Goal: Task Accomplishment & Management: Manage account settings

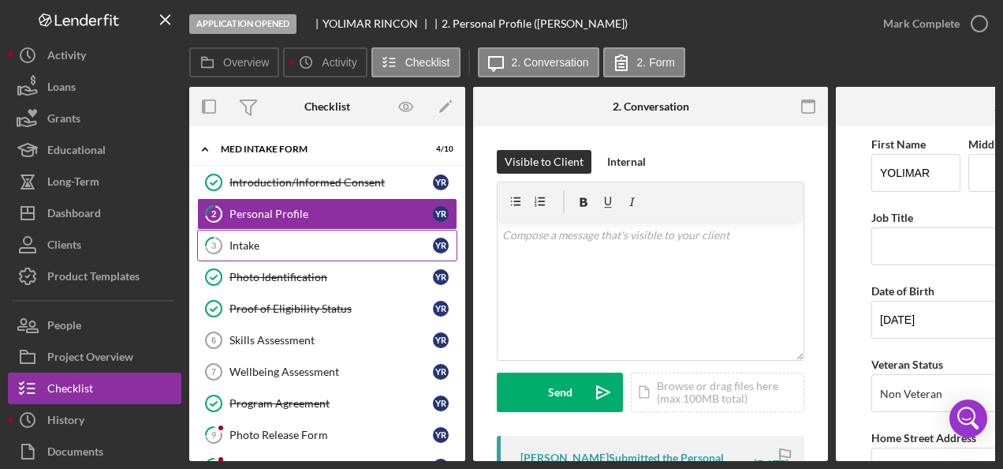
scroll to position [719, 0]
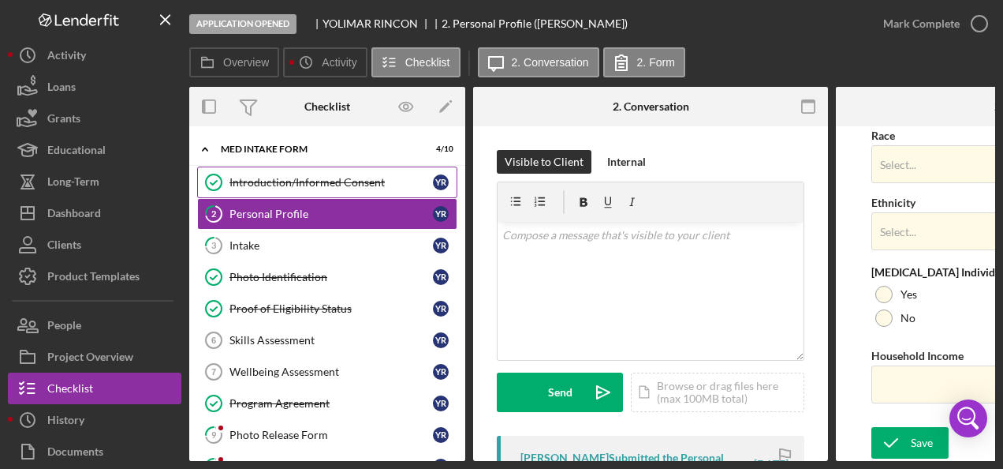
click at [270, 174] on link "Introduction/Informed Consent Introduction/Informed Consent Y R" at bounding box center [327, 182] width 260 height 32
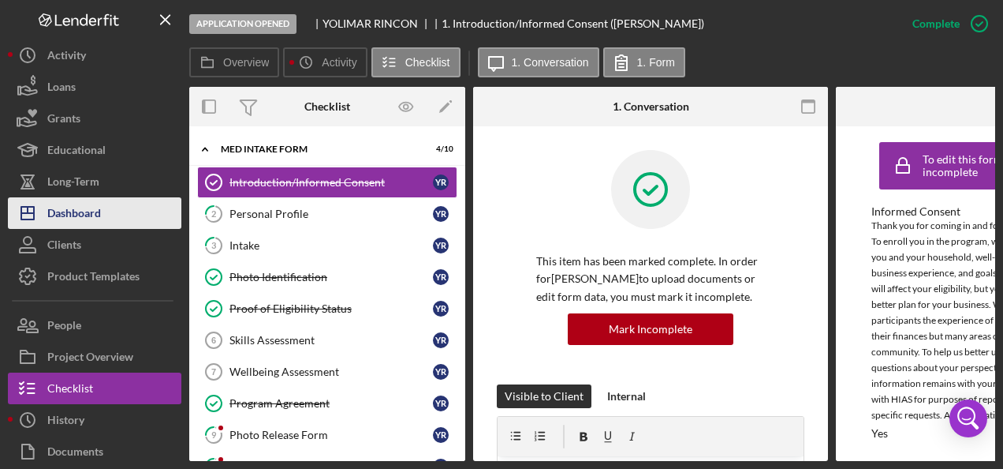
click at [84, 209] on div "Dashboard" at bounding box center [74, 215] width 54 height 36
